Goal: Navigation & Orientation: Find specific page/section

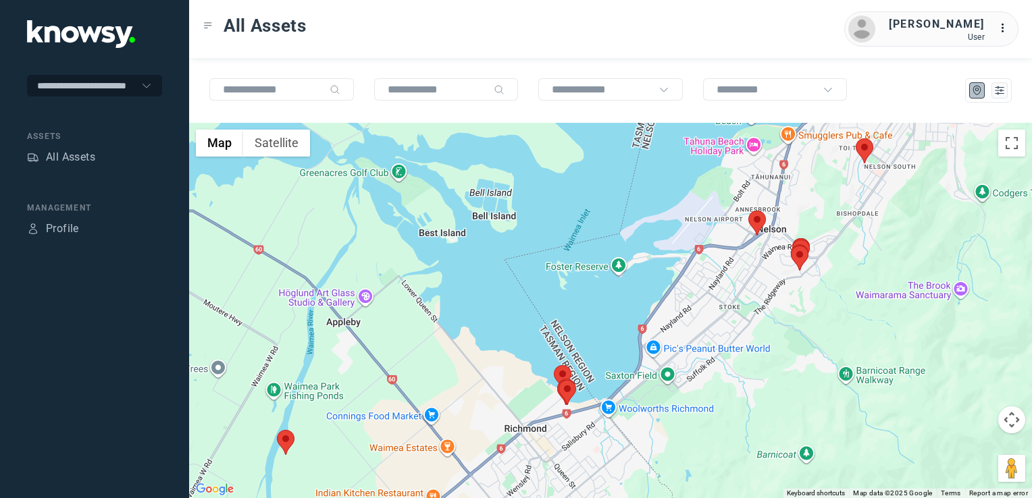
drag, startPoint x: 511, startPoint y: 348, endPoint x: 636, endPoint y: 494, distance: 192.6
click at [632, 498] on html "**********" at bounding box center [516, 249] width 1032 height 498
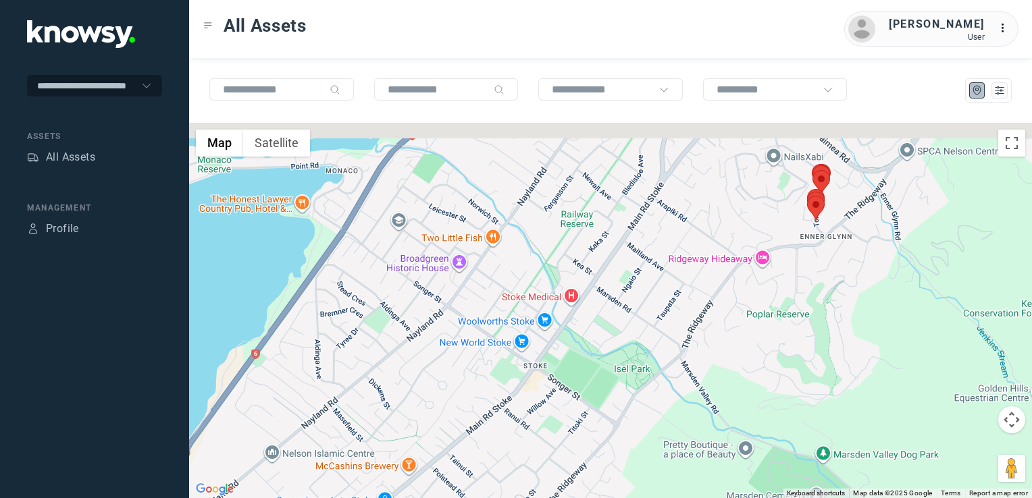
drag, startPoint x: 772, startPoint y: 316, endPoint x: 721, endPoint y: 436, distance: 130.1
click at [721, 436] on div at bounding box center [610, 311] width 843 height 376
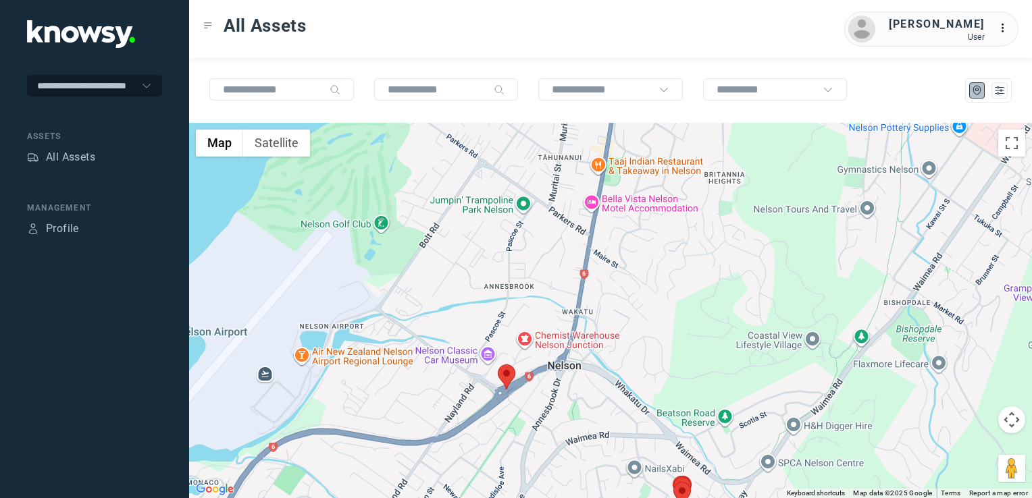
click at [509, 377] on img at bounding box center [507, 377] width 18 height 25
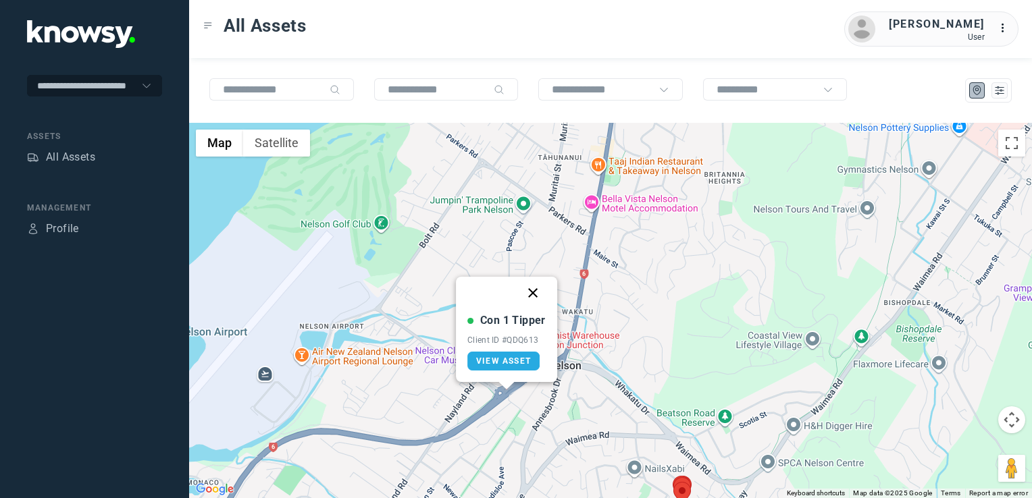
click at [532, 292] on button "Close" at bounding box center [533, 293] width 32 height 32
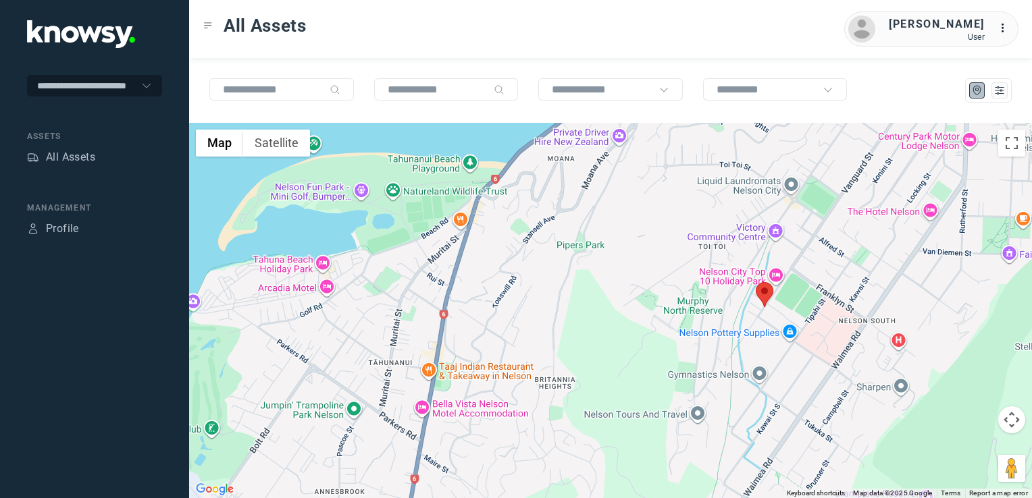
drag, startPoint x: 654, startPoint y: 378, endPoint x: 576, endPoint y: 415, distance: 85.8
click at [508, 498] on html "**********" at bounding box center [516, 249] width 1032 height 498
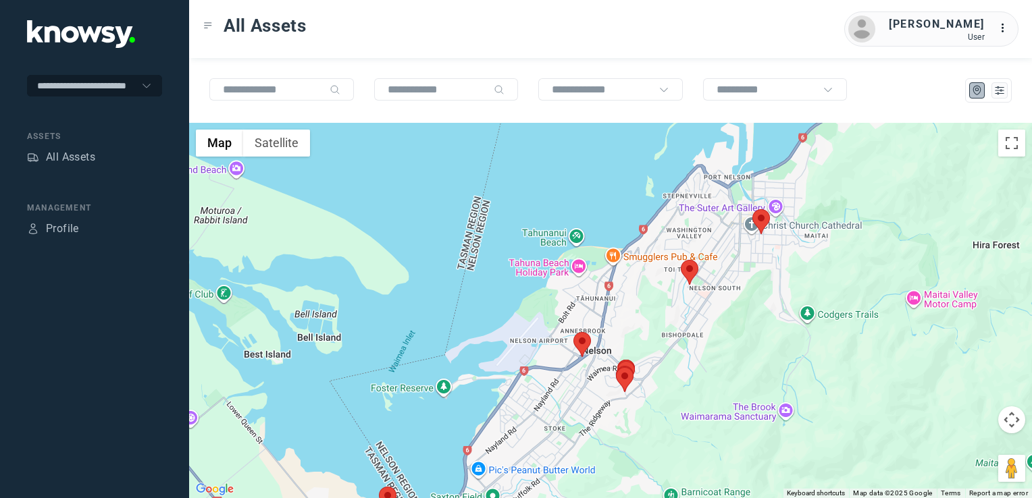
click at [759, 209] on img at bounding box center [761, 221] width 18 height 25
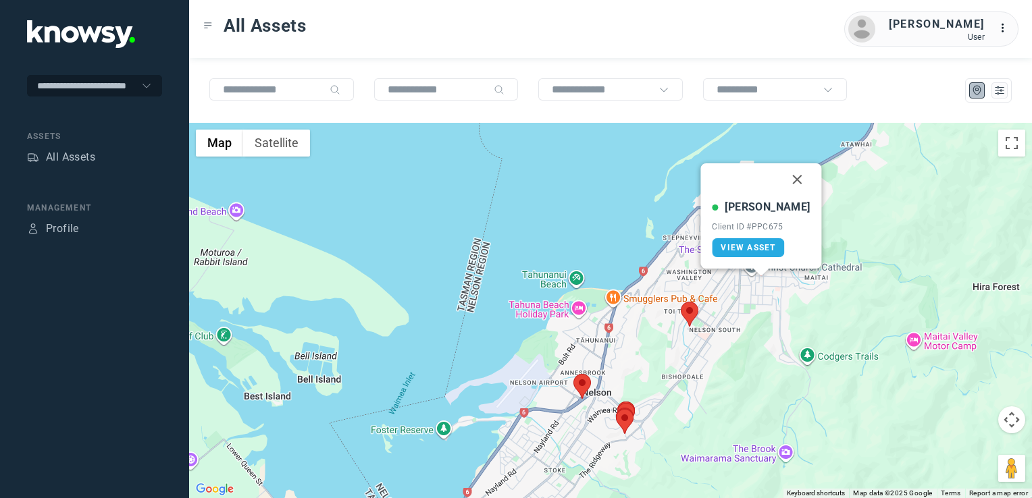
drag, startPoint x: 786, startPoint y: 180, endPoint x: 780, endPoint y: 187, distance: 9.6
click at [786, 180] on button "Close" at bounding box center [797, 179] width 32 height 32
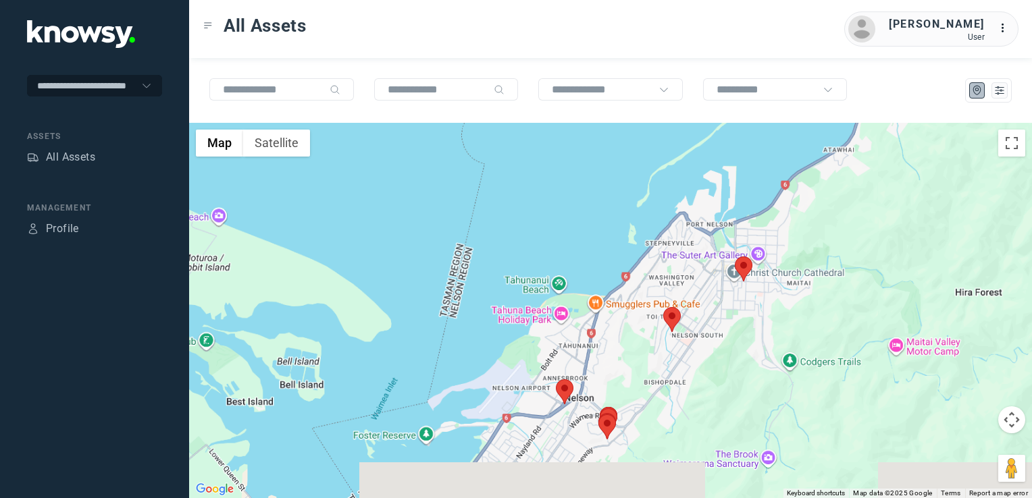
drag, startPoint x: 684, startPoint y: 379, endPoint x: 703, endPoint y: 347, distance: 37.0
click at [701, 350] on div "To navigate, press the arrow keys." at bounding box center [610, 311] width 843 height 376
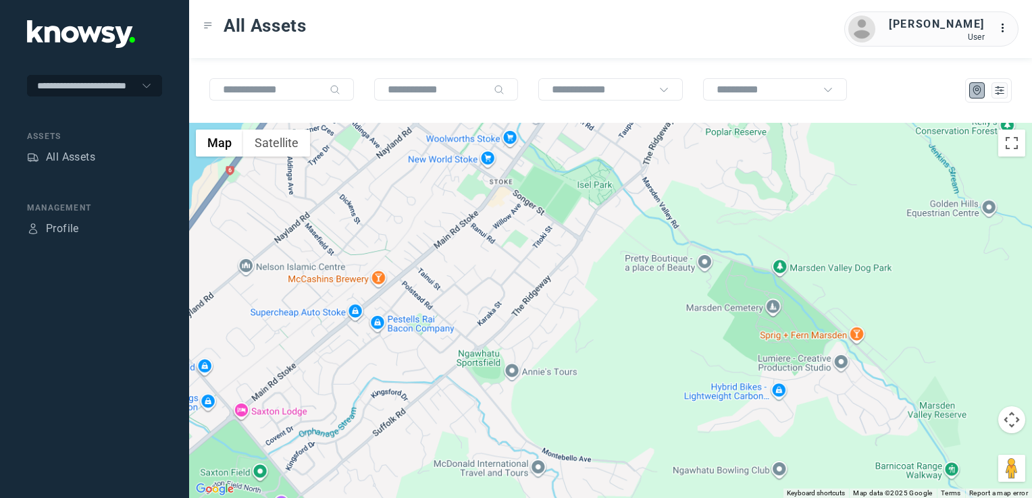
drag, startPoint x: 716, startPoint y: 220, endPoint x: 702, endPoint y: 319, distance: 100.2
click at [702, 302] on div at bounding box center [610, 311] width 843 height 376
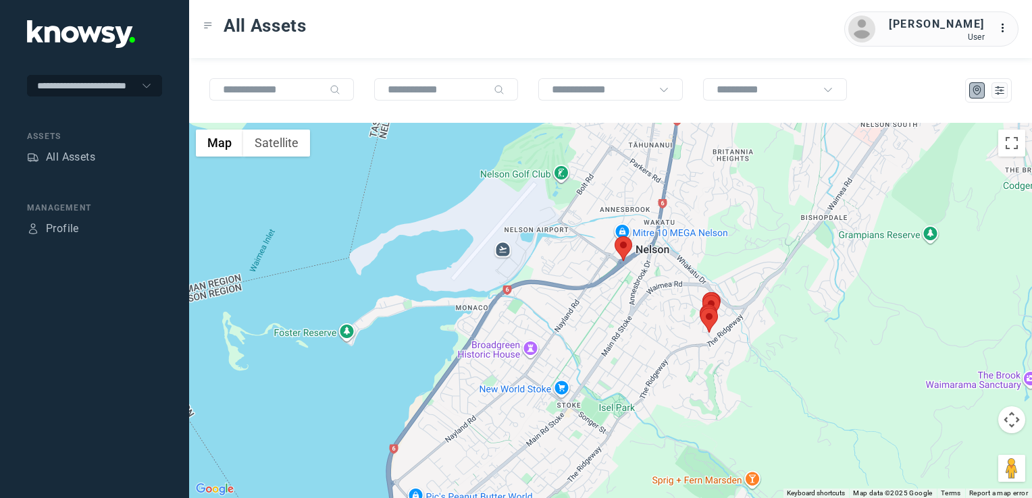
drag, startPoint x: 599, startPoint y: 409, endPoint x: 665, endPoint y: 326, distance: 105.7
click at [654, 336] on div at bounding box center [610, 311] width 843 height 376
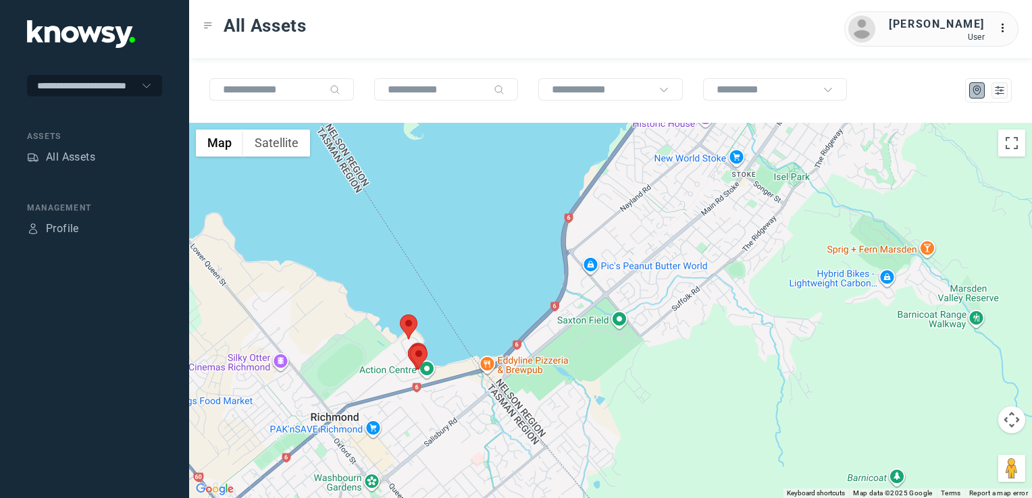
drag, startPoint x: 543, startPoint y: 401, endPoint x: 680, endPoint y: 350, distance: 146.4
click at [663, 354] on div at bounding box center [610, 311] width 843 height 376
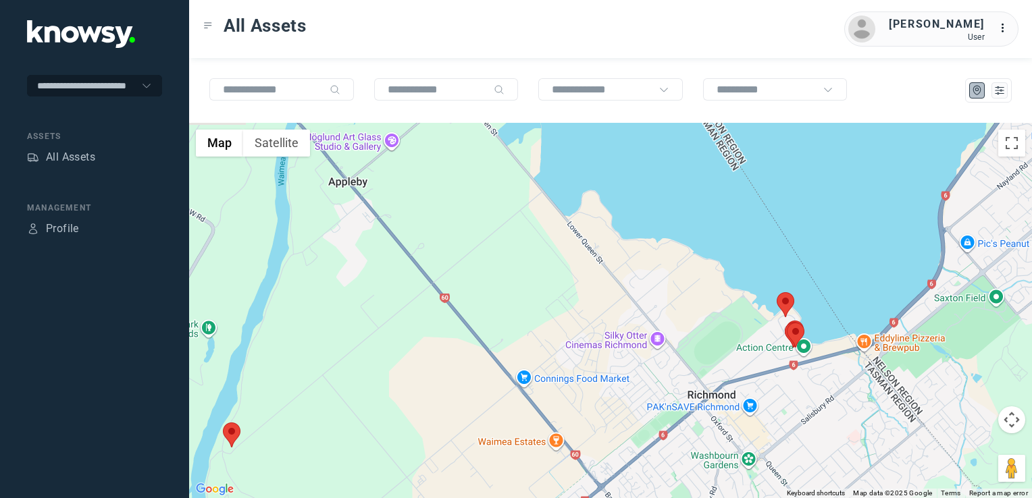
drag, startPoint x: 875, startPoint y: 315, endPoint x: 697, endPoint y: 494, distance: 253.1
click at [697, 496] on div at bounding box center [610, 311] width 843 height 376
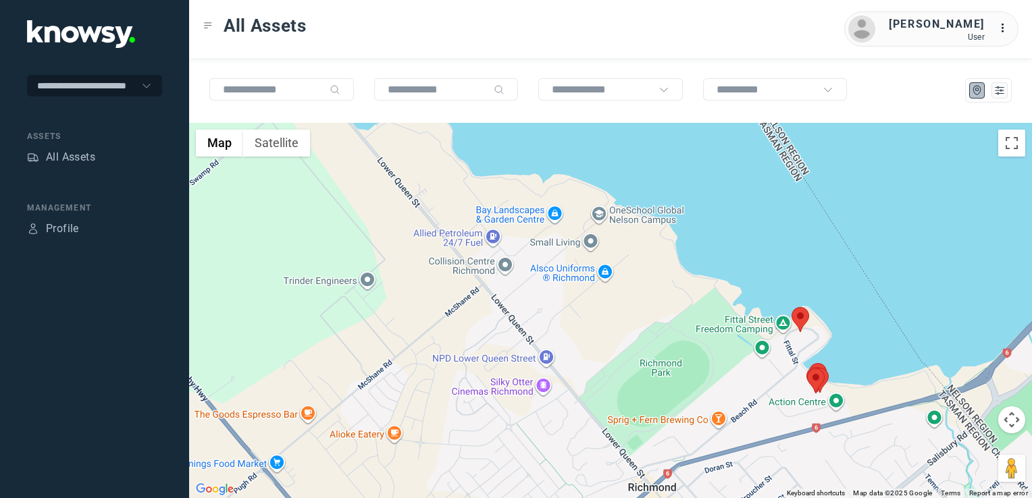
click at [802, 317] on img at bounding box center [801, 319] width 18 height 25
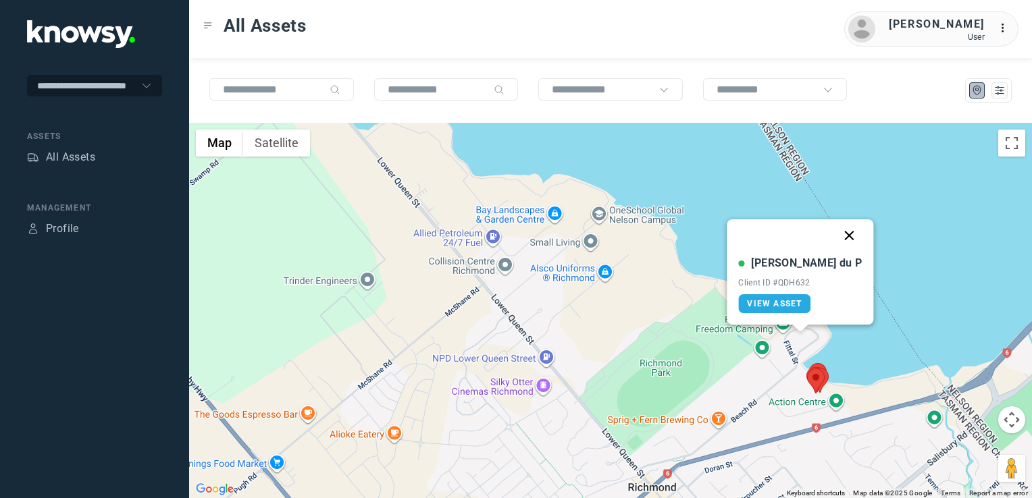
click at [834, 238] on button "Close" at bounding box center [850, 236] width 32 height 32
